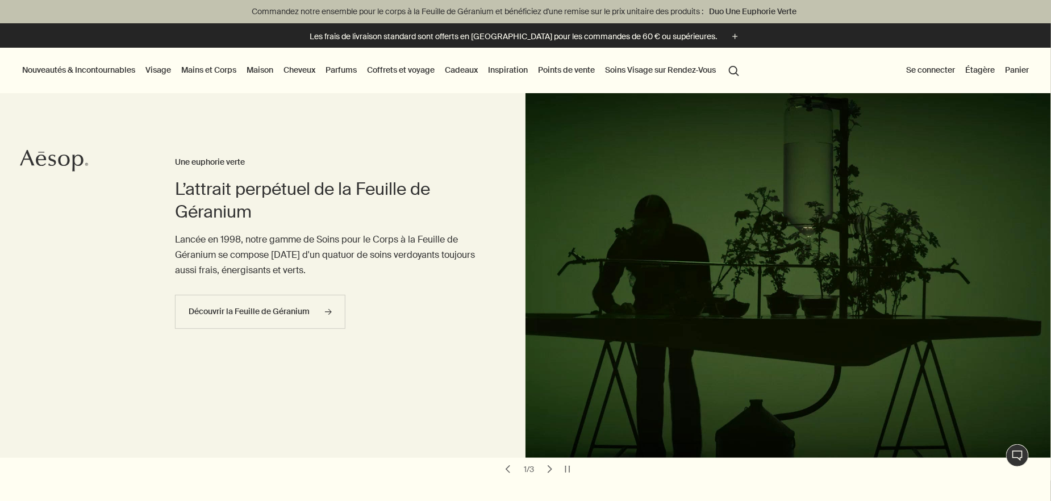
click at [947, 72] on button "Se connecter" at bounding box center [930, 69] width 53 height 15
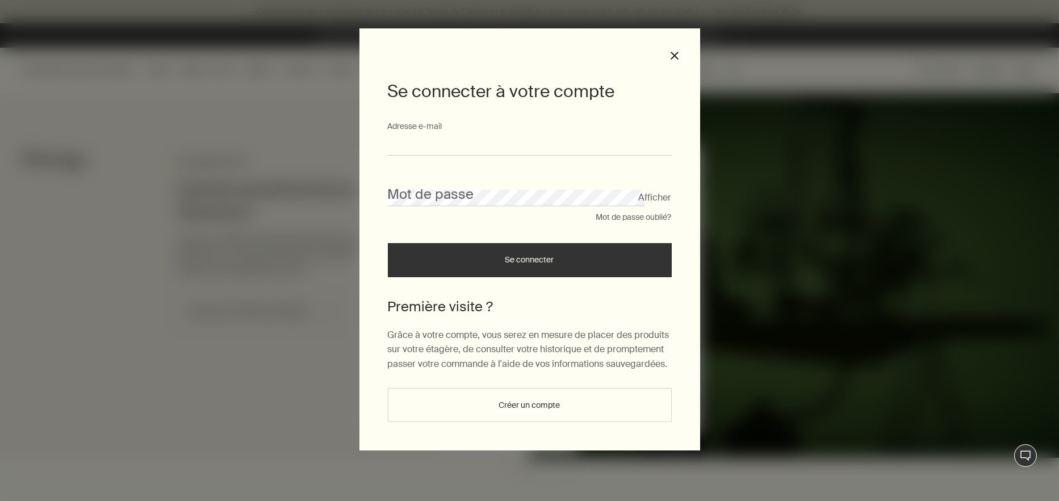
click at [449, 139] on input "Adresse e-mail" at bounding box center [530, 145] width 284 height 21
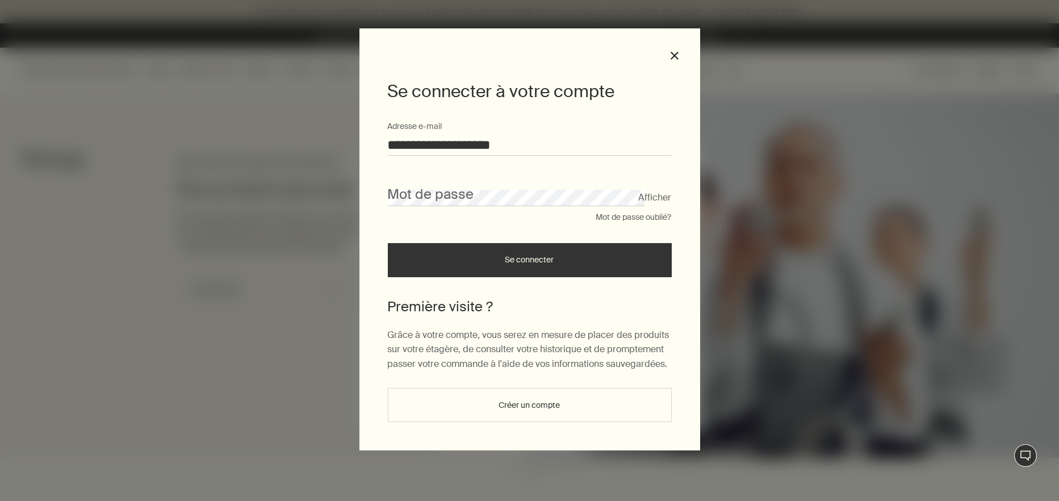
type input "**********"
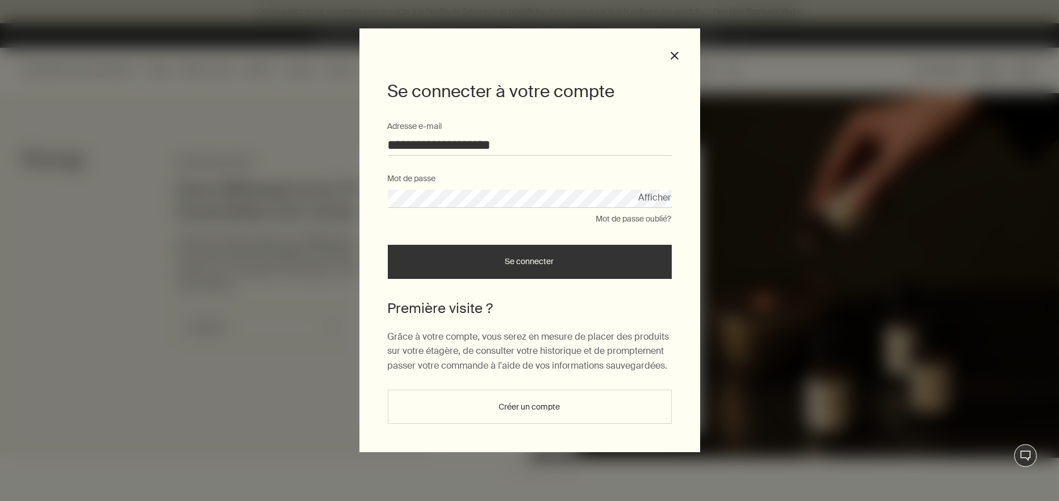
click at [503, 252] on button "Se connecter" at bounding box center [530, 262] width 284 height 34
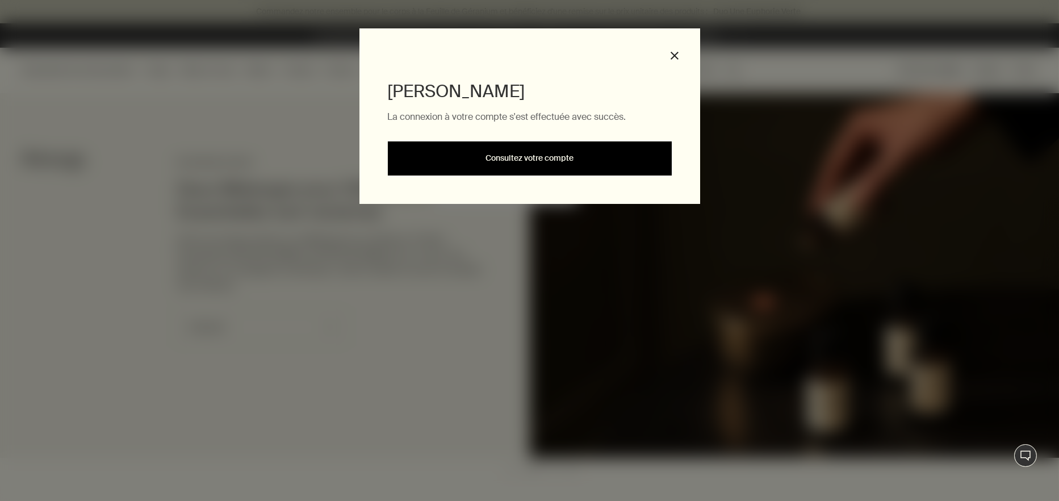
click at [513, 157] on link "Consultez votre compte" at bounding box center [530, 158] width 284 height 34
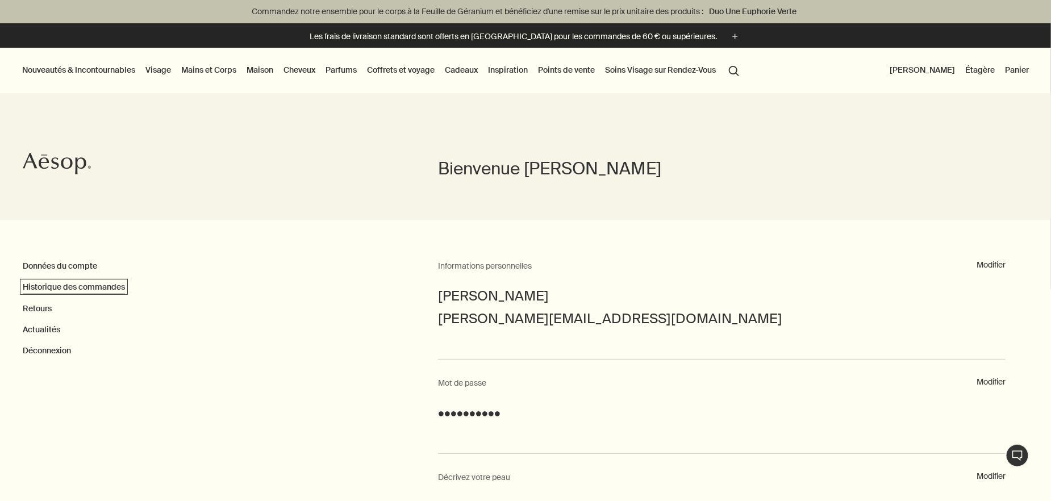
click at [86, 287] on link "Historique des commandes" at bounding box center [74, 287] width 102 height 10
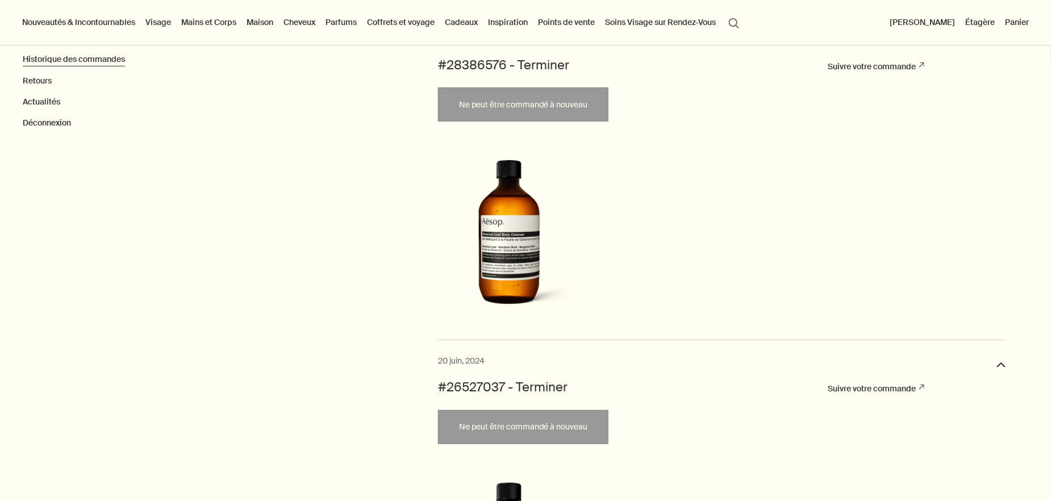
scroll to position [227, 0]
click at [498, 236] on img at bounding box center [508, 230] width 137 height 170
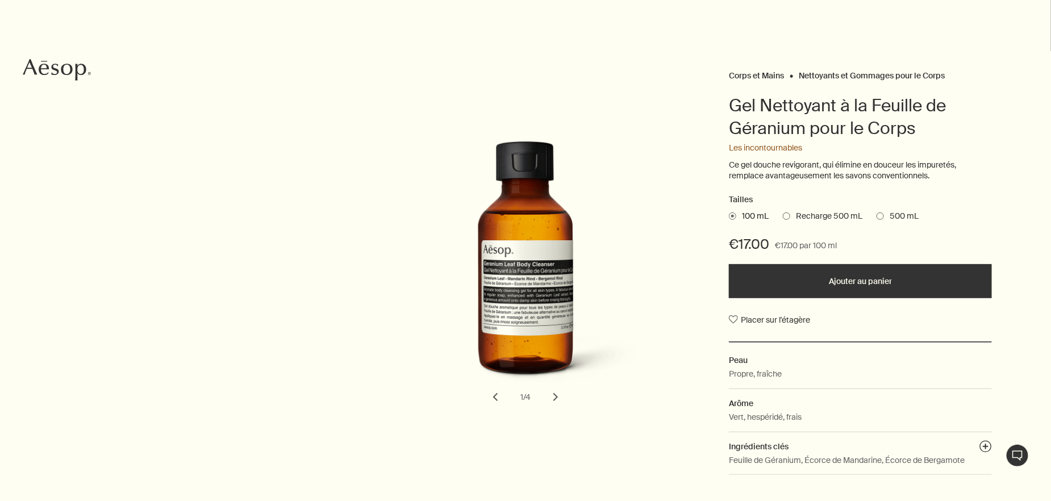
scroll to position [114, 0]
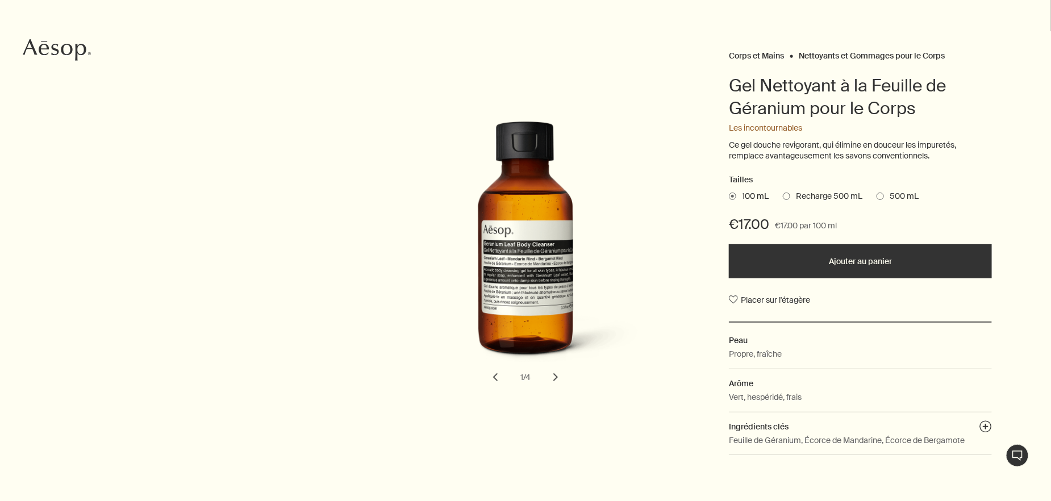
click at [830, 253] on button "Ajouter au panier" at bounding box center [860, 261] width 263 height 34
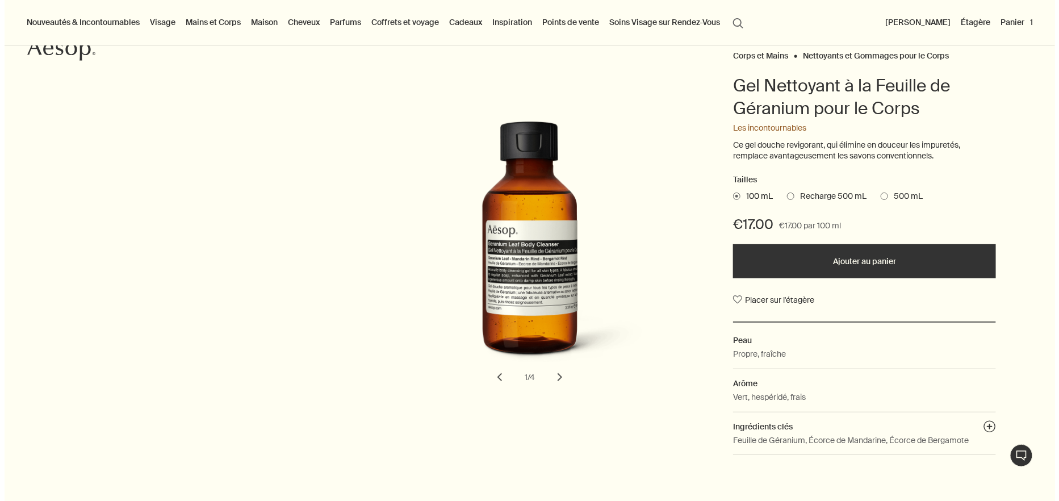
scroll to position [0, 0]
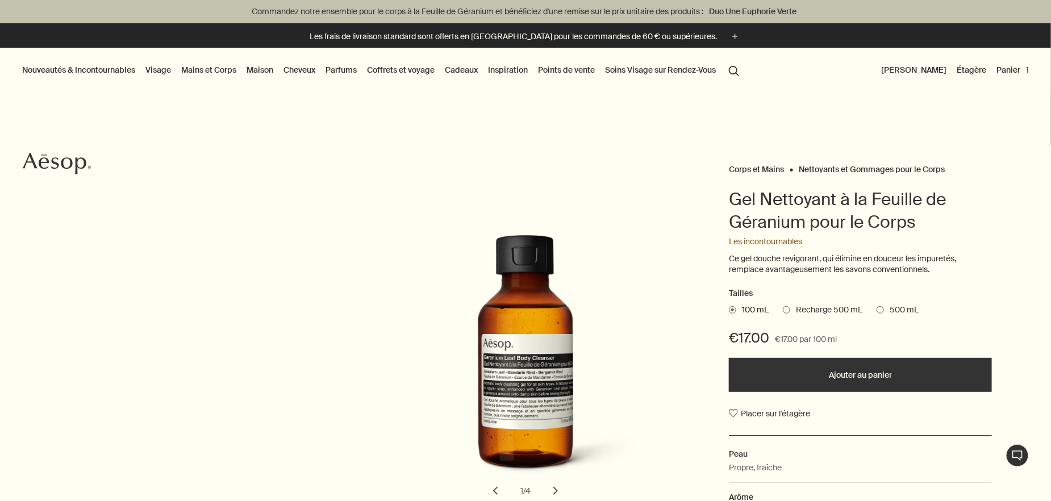
click at [1010, 69] on button "Panier 1" at bounding box center [1012, 69] width 37 height 15
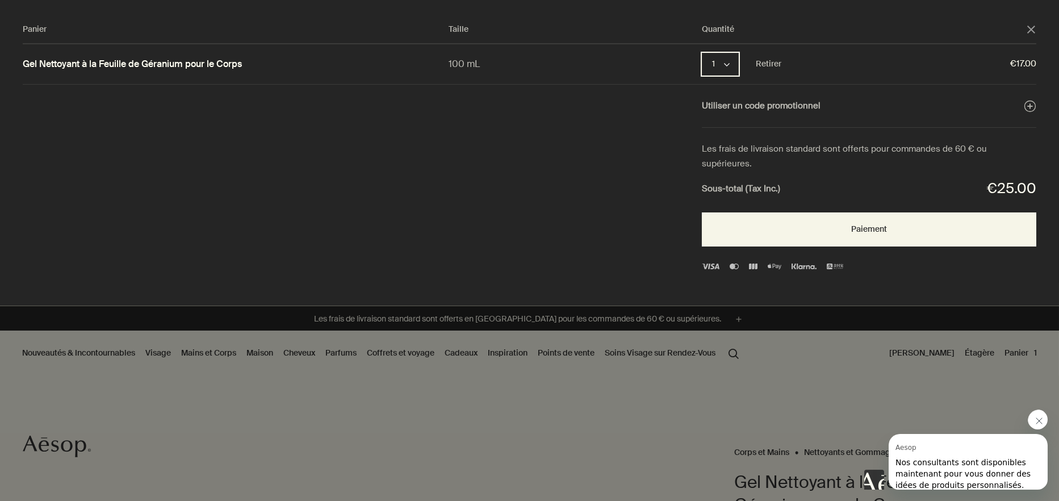
click at [725, 62] on icon "chevron" at bounding box center [727, 65] width 6 height 6
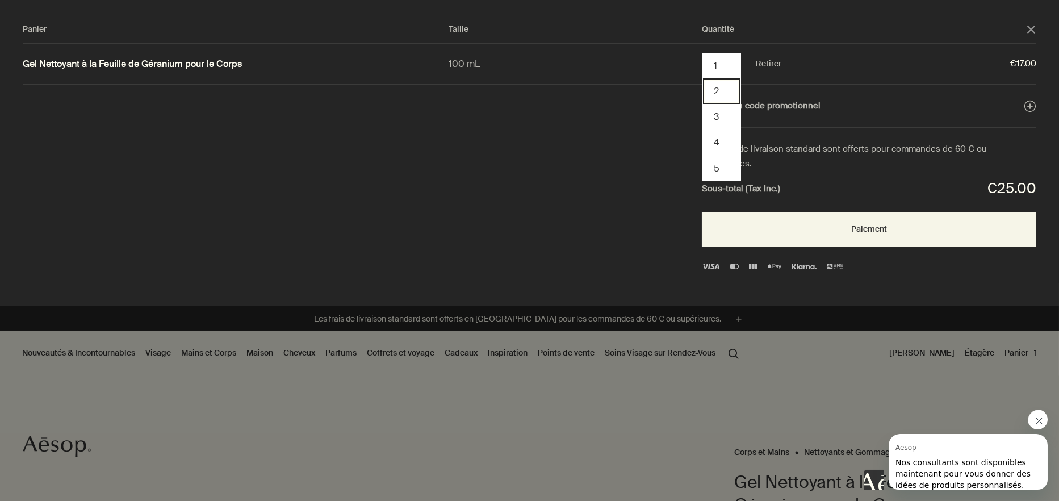
click at [714, 92] on button "2" at bounding box center [721, 91] width 37 height 26
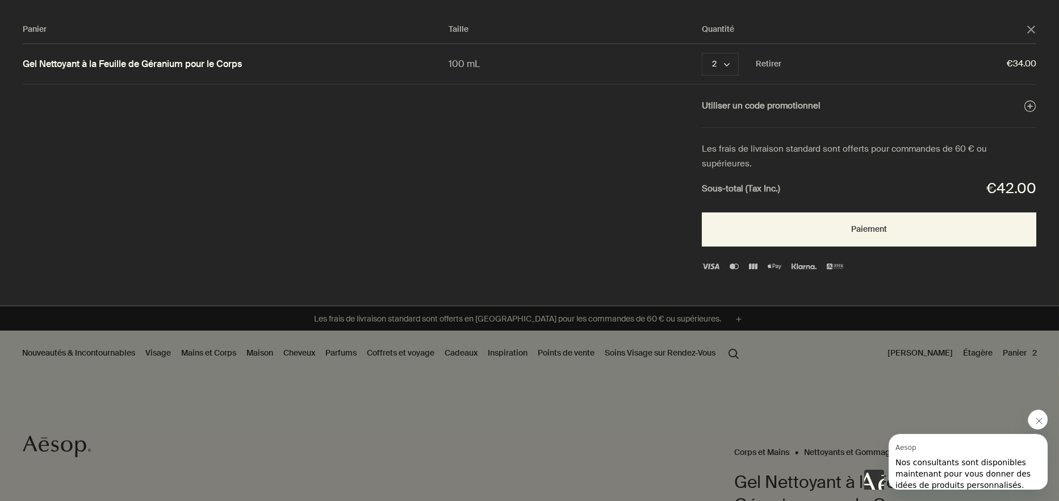
click at [1035, 416] on icon "Fermer le message de Aesop" at bounding box center [1038, 420] width 9 height 9
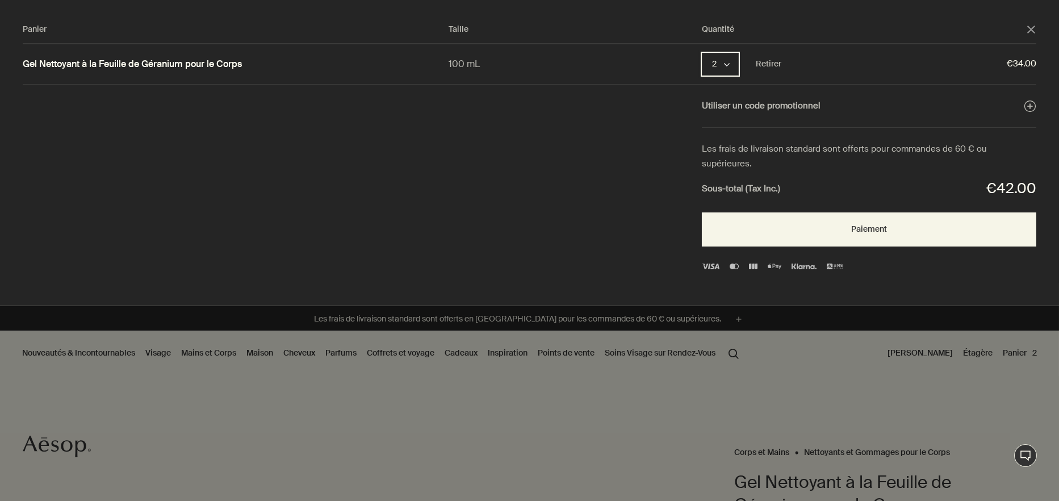
click at [728, 65] on icon "chevron" at bounding box center [727, 65] width 6 height 6
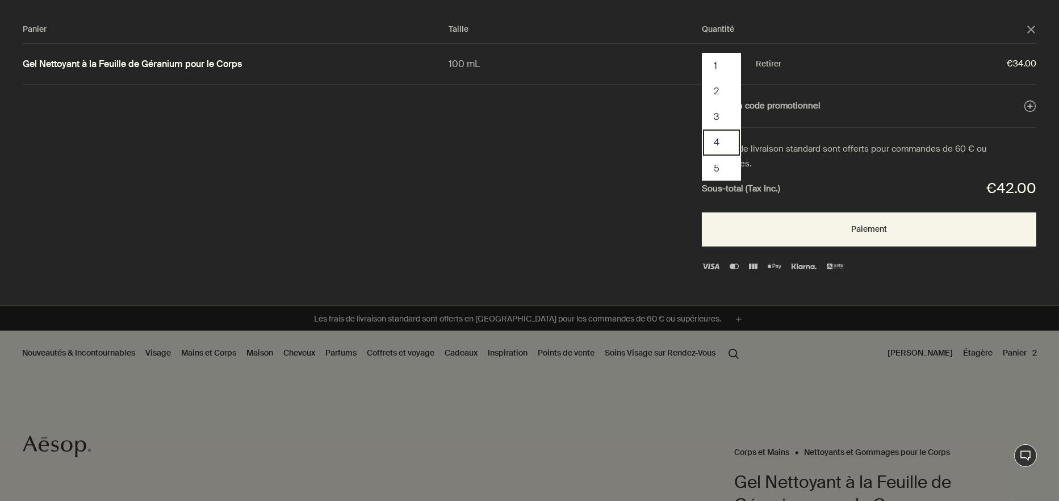
click at [716, 143] on button "4" at bounding box center [721, 142] width 37 height 26
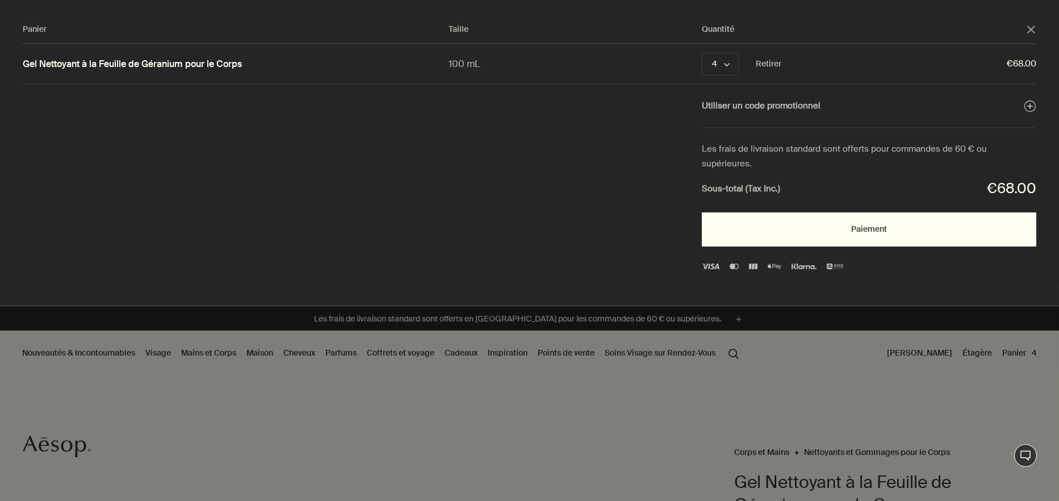
click at [853, 212] on button "Paiement" at bounding box center [869, 229] width 335 height 34
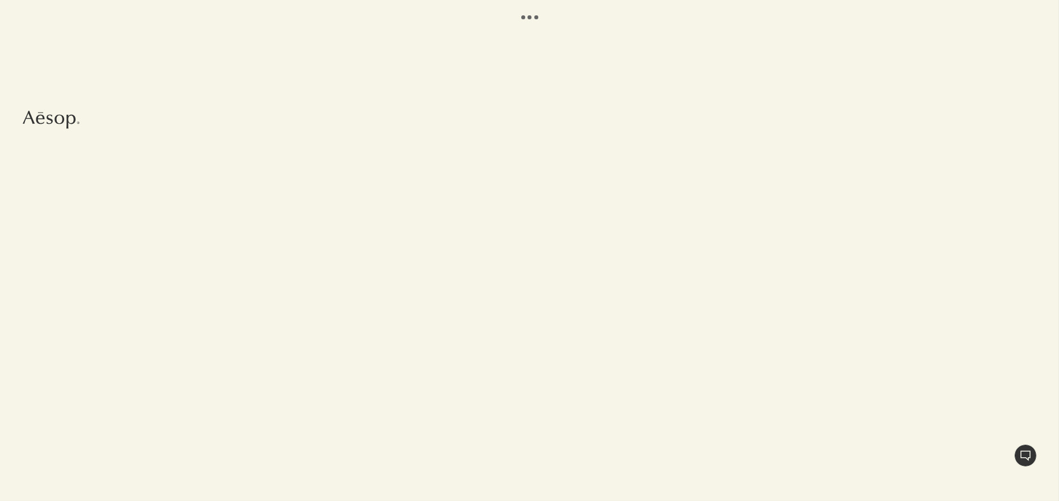
select select "FR"
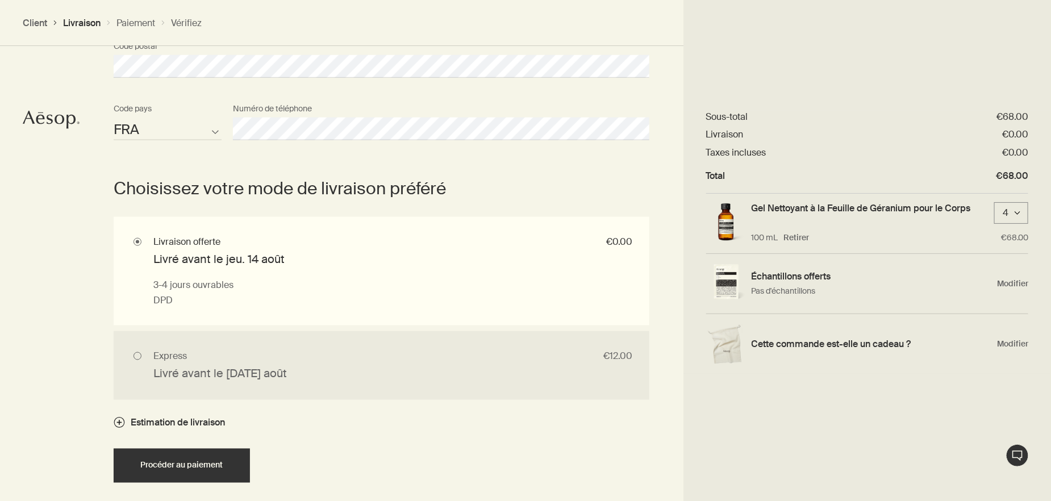
scroll to position [701, 0]
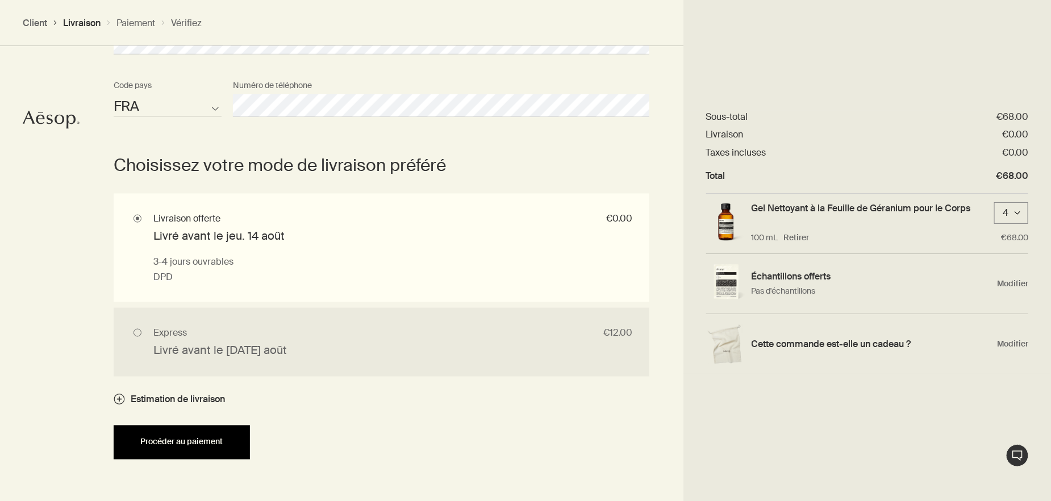
click at [155, 427] on button "Procéder au paiement" at bounding box center [182, 442] width 136 height 34
select select "FR"
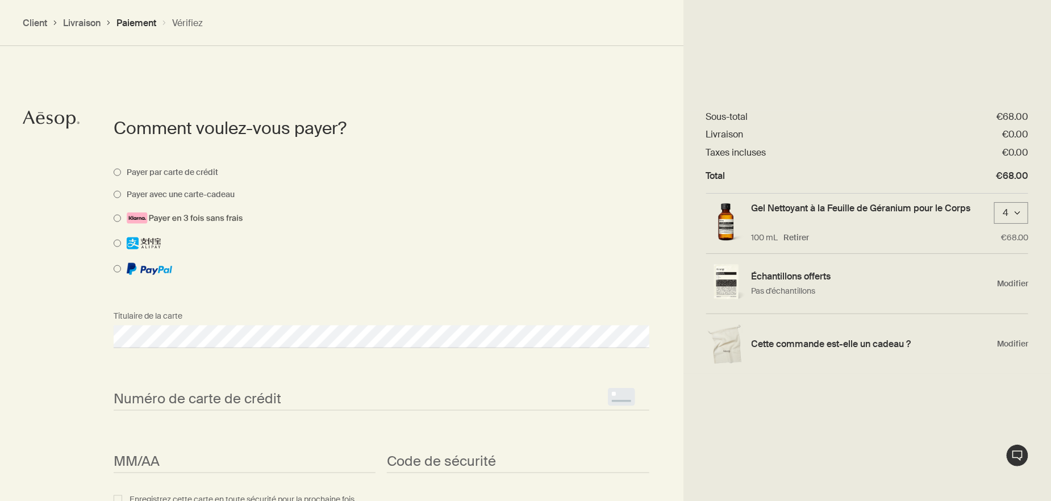
scroll to position [549, 0]
select select "FR"
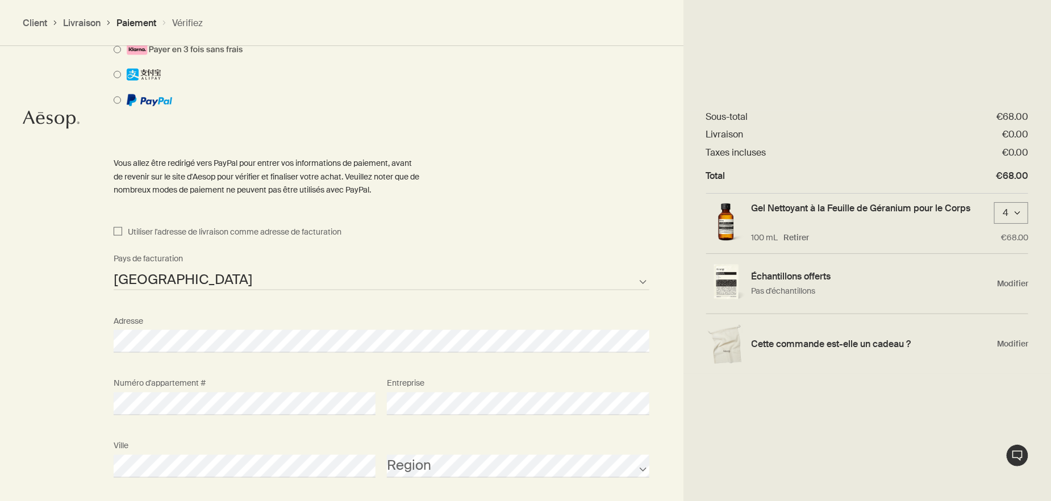
scroll to position [719, 0]
click at [118, 223] on input "Utiliser l'adresse de livraison comme adresse de facturation" at bounding box center [118, 230] width 9 height 14
checkbox input "true"
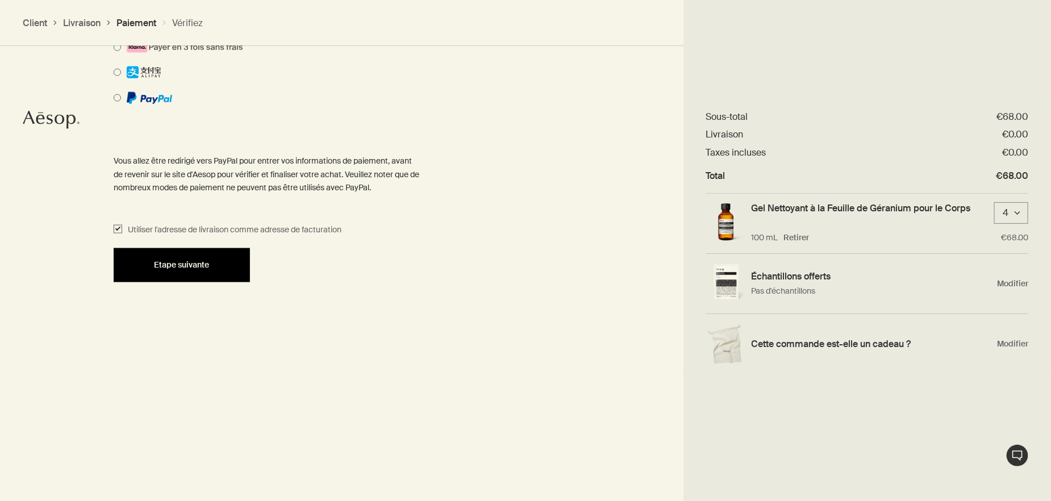
click at [195, 261] on span "Etape suivante" at bounding box center [181, 265] width 55 height 9
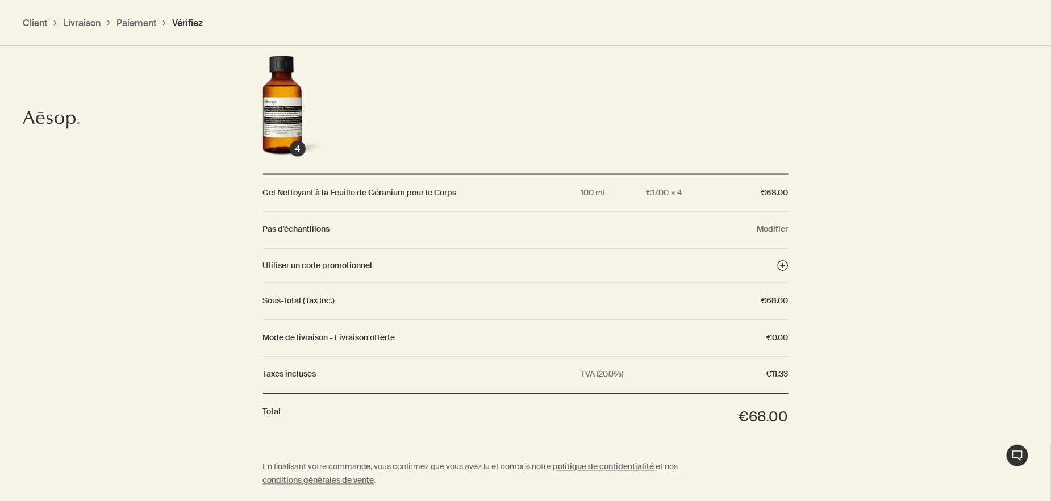
scroll to position [861, 0]
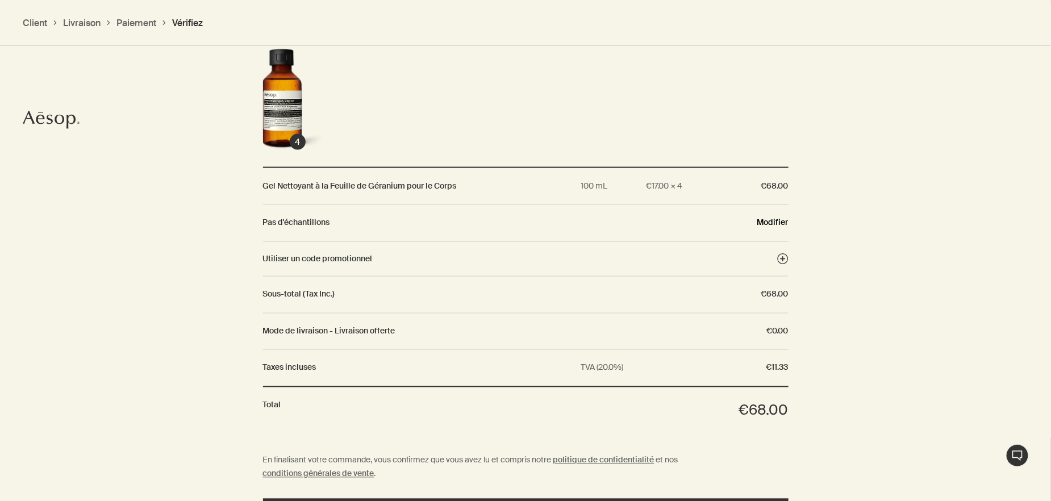
click at [761, 218] on button "Modifier" at bounding box center [772, 223] width 31 height 10
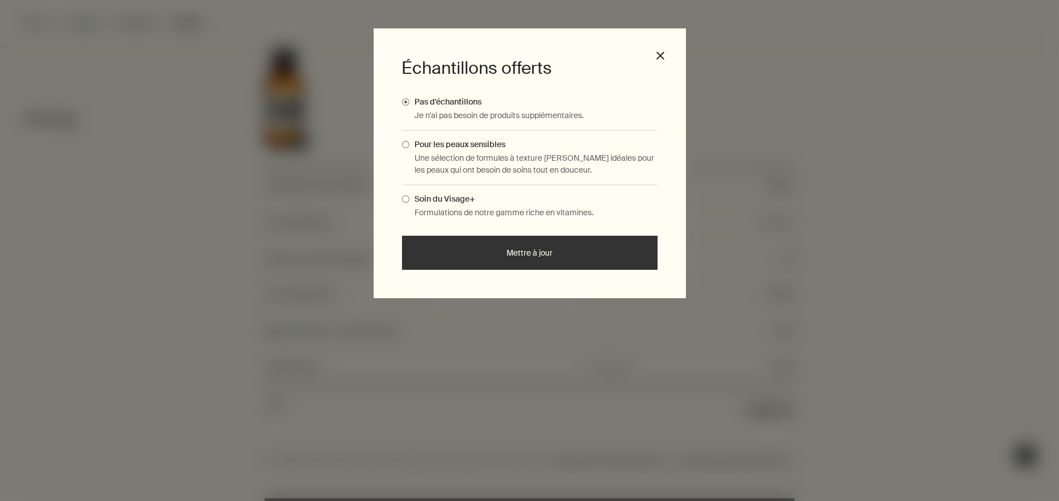
click at [402, 195] on span "Complimentary Samples Modal" at bounding box center [405, 198] width 7 height 7
click at [409, 194] on input "Soin du Visage+" at bounding box center [409, 197] width 0 height 7
click at [409, 139] on span "Pour les peaux sensibles" at bounding box center [457, 144] width 97 height 10
click at [409, 139] on input "Pour les peaux sensibles" at bounding box center [409, 142] width 0 height 7
click at [529, 244] on button "Mettre à jour" at bounding box center [530, 253] width 256 height 34
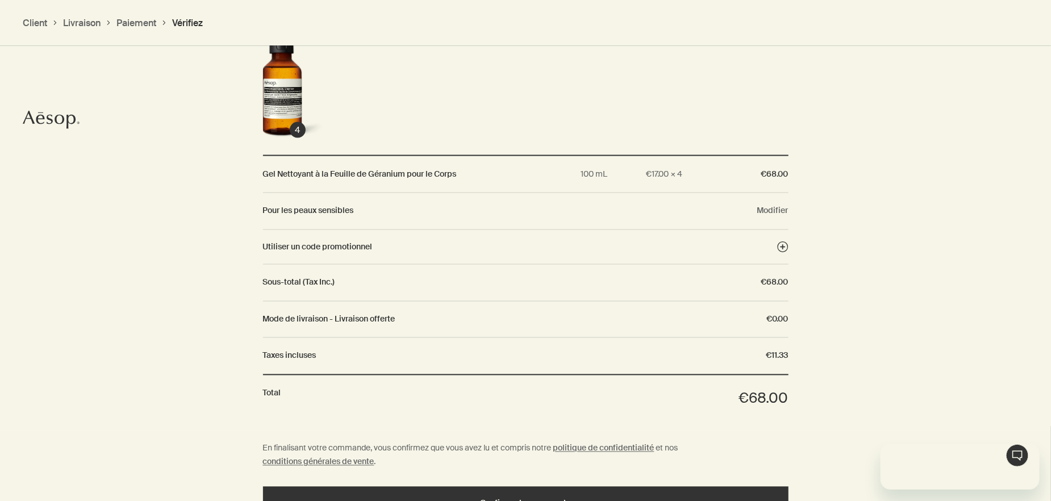
scroll to position [0, 0]
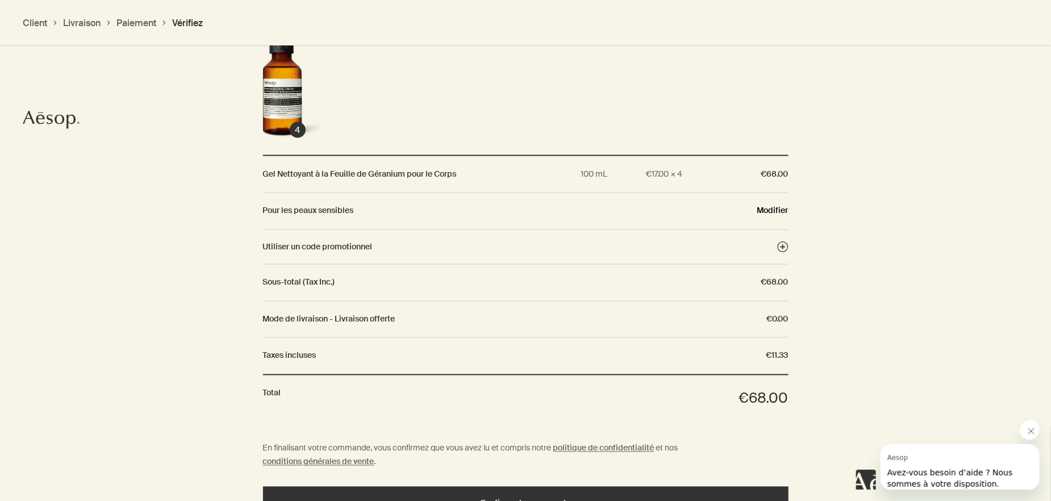
click at [764, 206] on button "Modifier" at bounding box center [772, 211] width 31 height 10
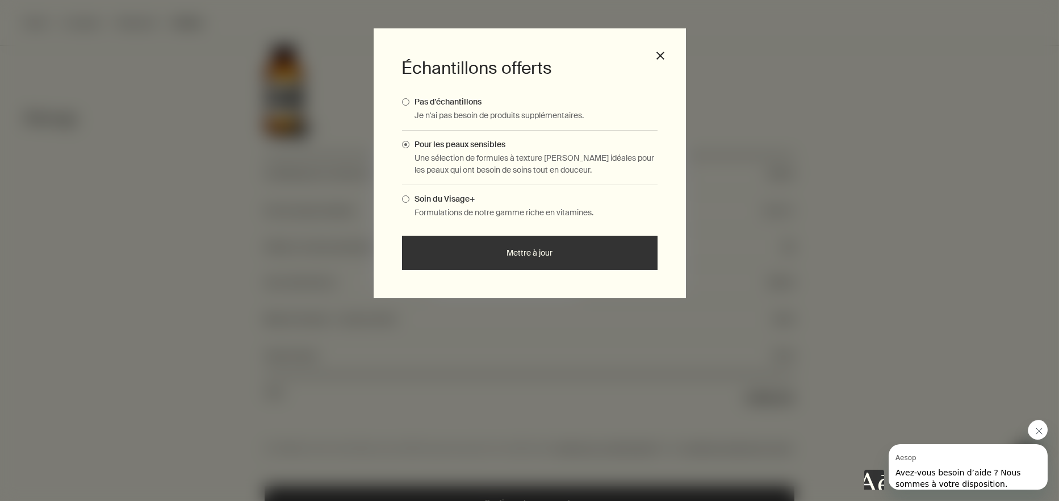
click at [541, 250] on button "Mettre à jour" at bounding box center [530, 253] width 256 height 34
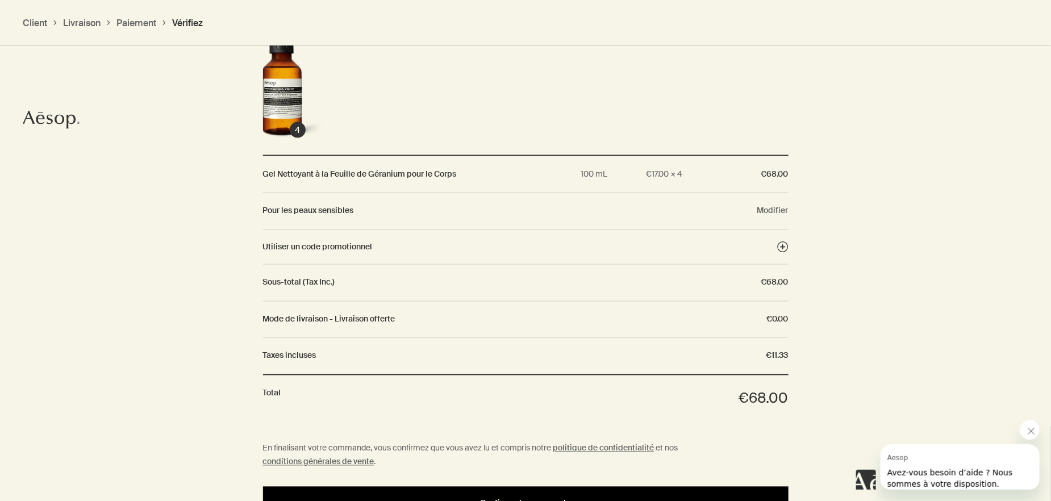
click at [514, 499] on span "Confirmer la commande" at bounding box center [525, 503] width 90 height 9
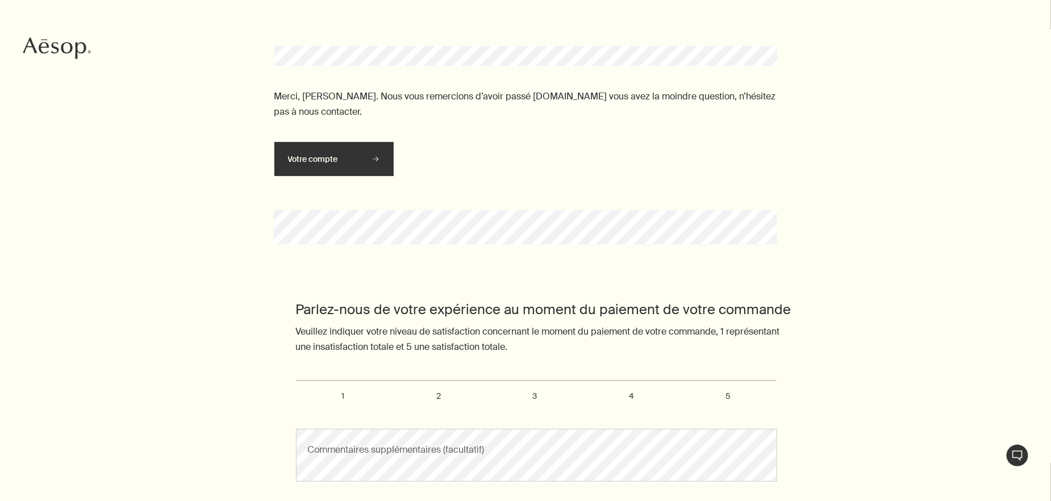
scroll to position [170, 0]
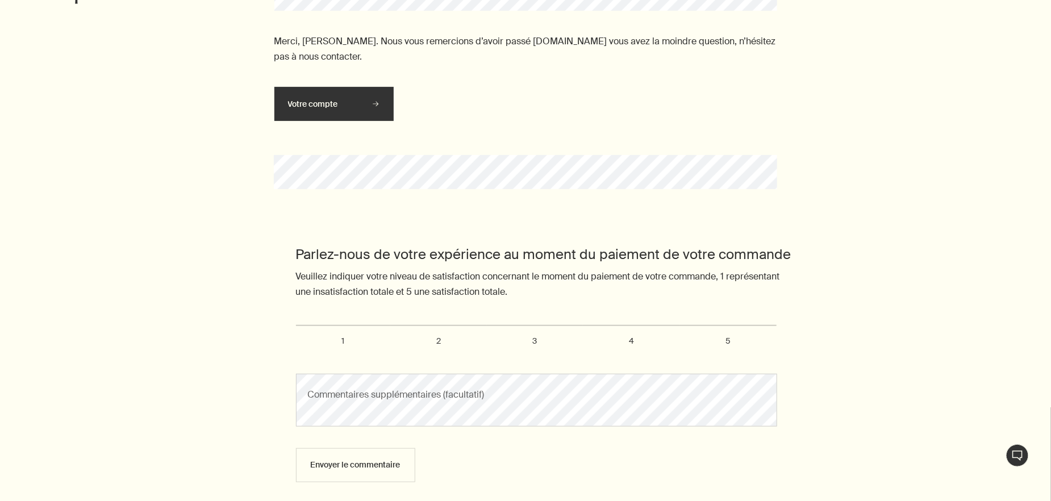
click at [730, 336] on span "5" at bounding box center [728, 341] width 5 height 10
click at [306, 334] on input "5" at bounding box center [302, 330] width 7 height 7
radio input "true"
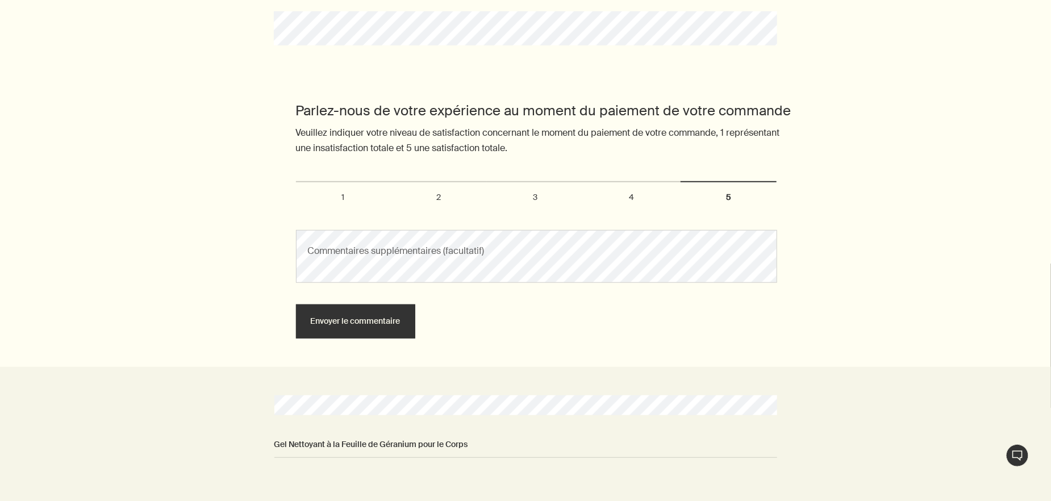
scroll to position [341, 0]
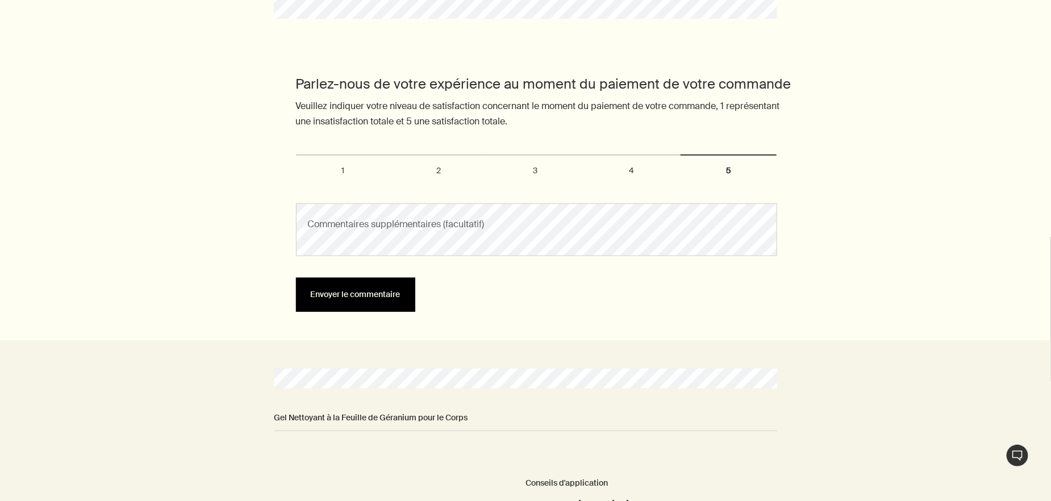
click at [382, 294] on button "Envoyer le commentaire" at bounding box center [355, 295] width 119 height 34
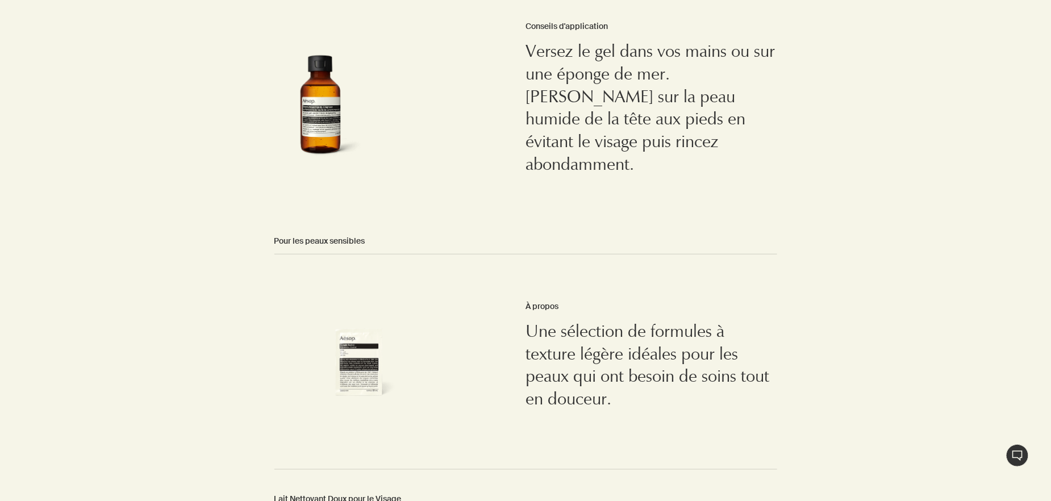
scroll to position [625, 0]
